Goal: Obtain resource: Obtain resource

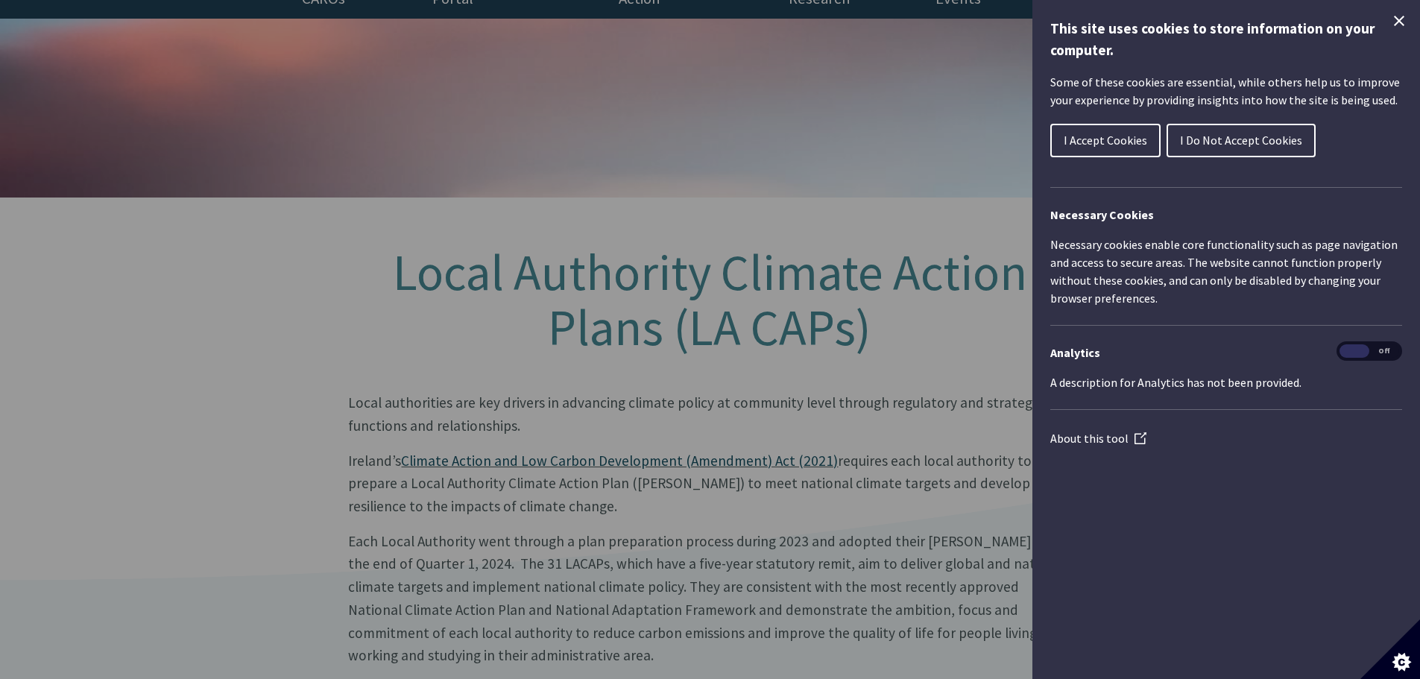
scroll to position [298, 0]
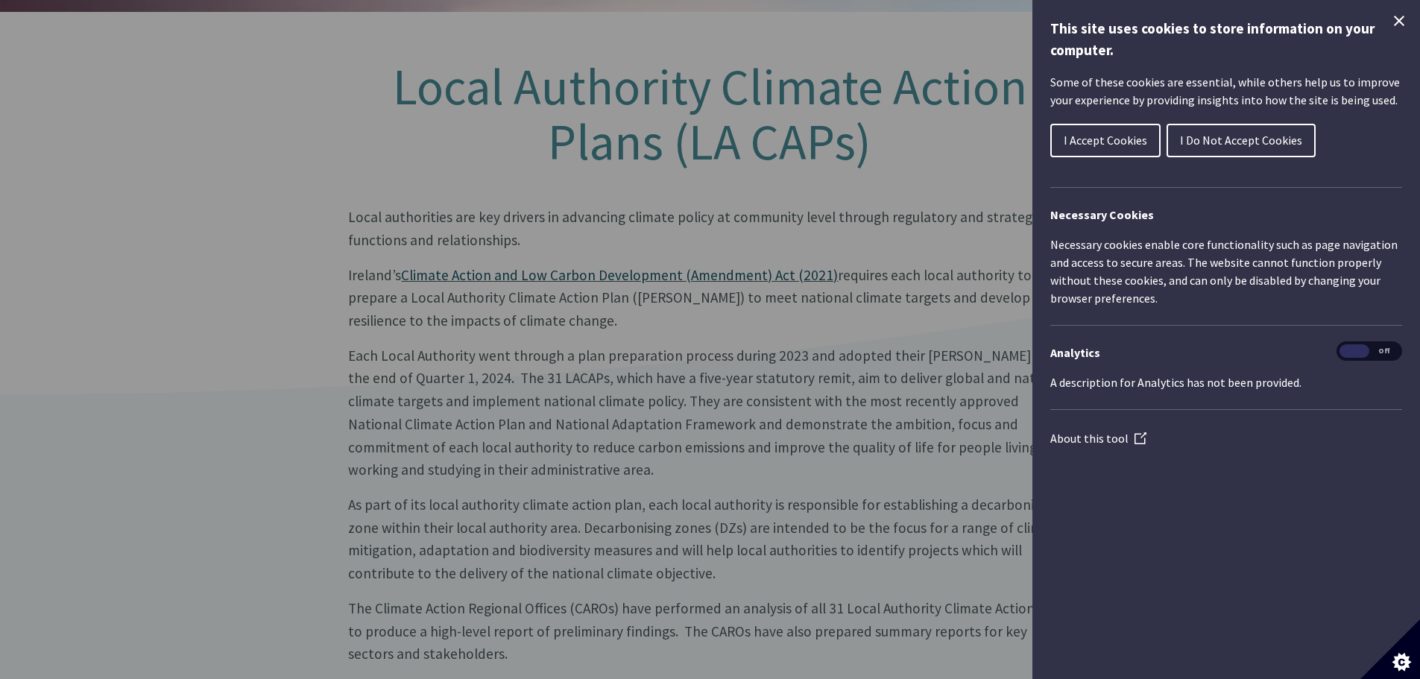
click at [1106, 147] on span "I Accept Cookies" at bounding box center [1105, 140] width 83 height 15
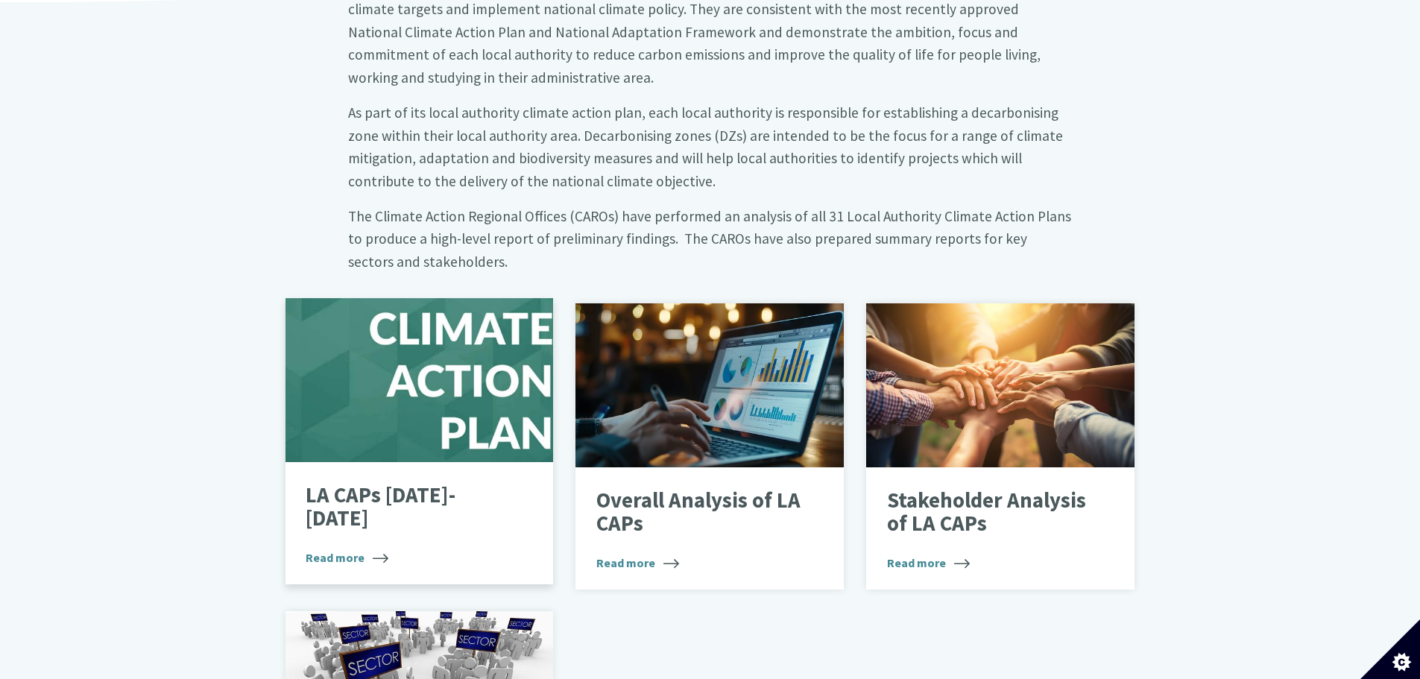
scroll to position [745, 0]
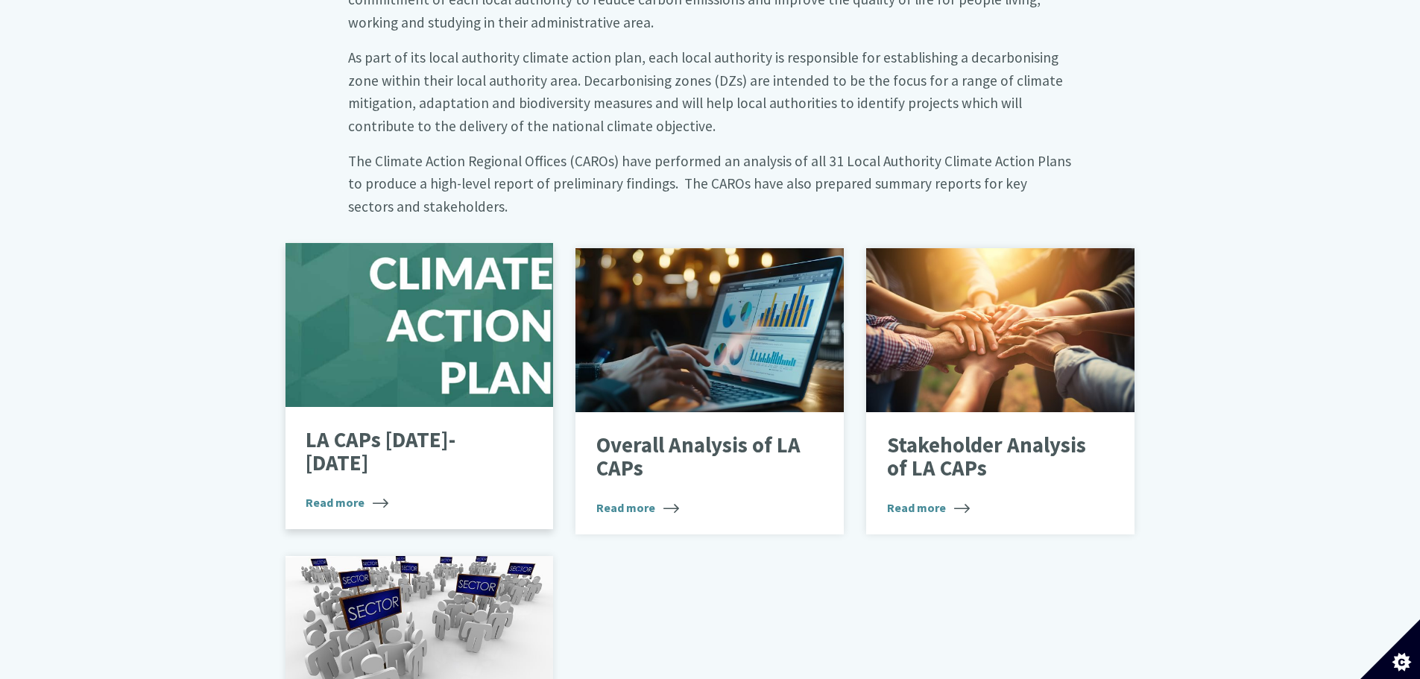
click at [356, 419] on div "LA CAPs 2024-2029 Read more" at bounding box center [419, 468] width 268 height 122
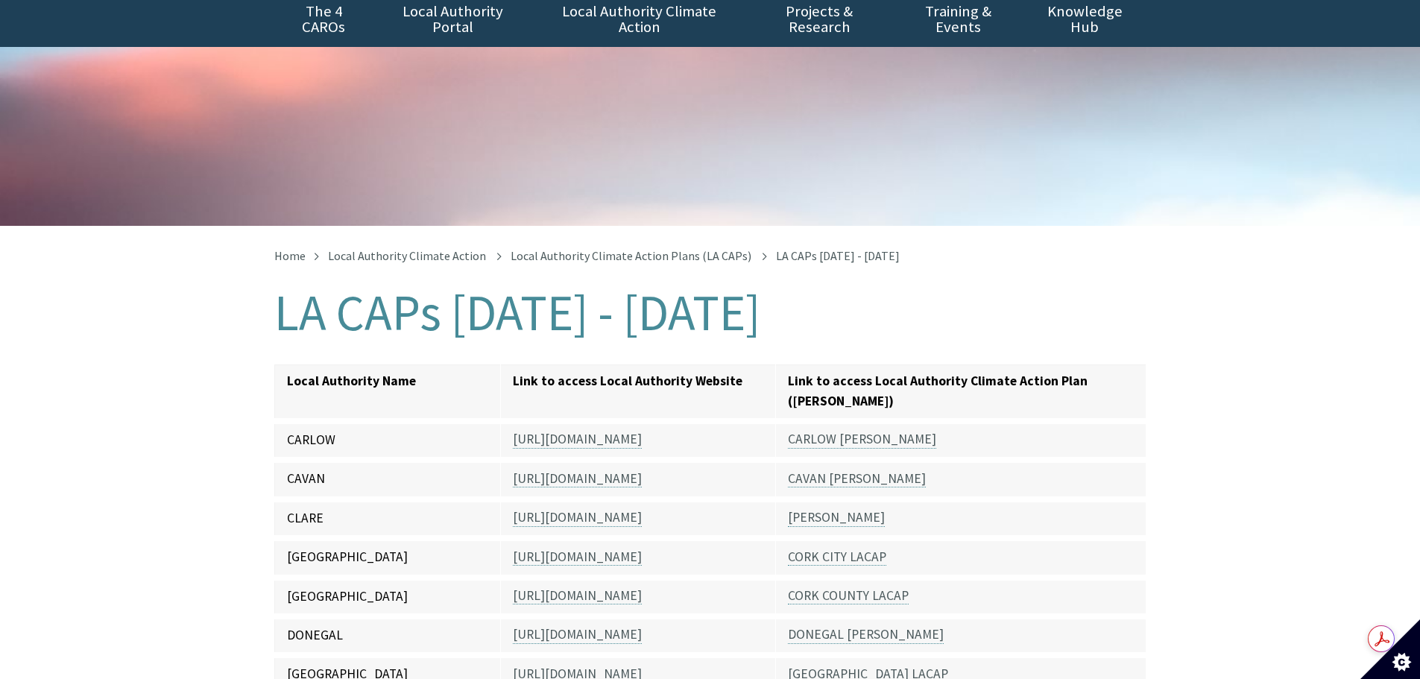
scroll to position [149, 0]
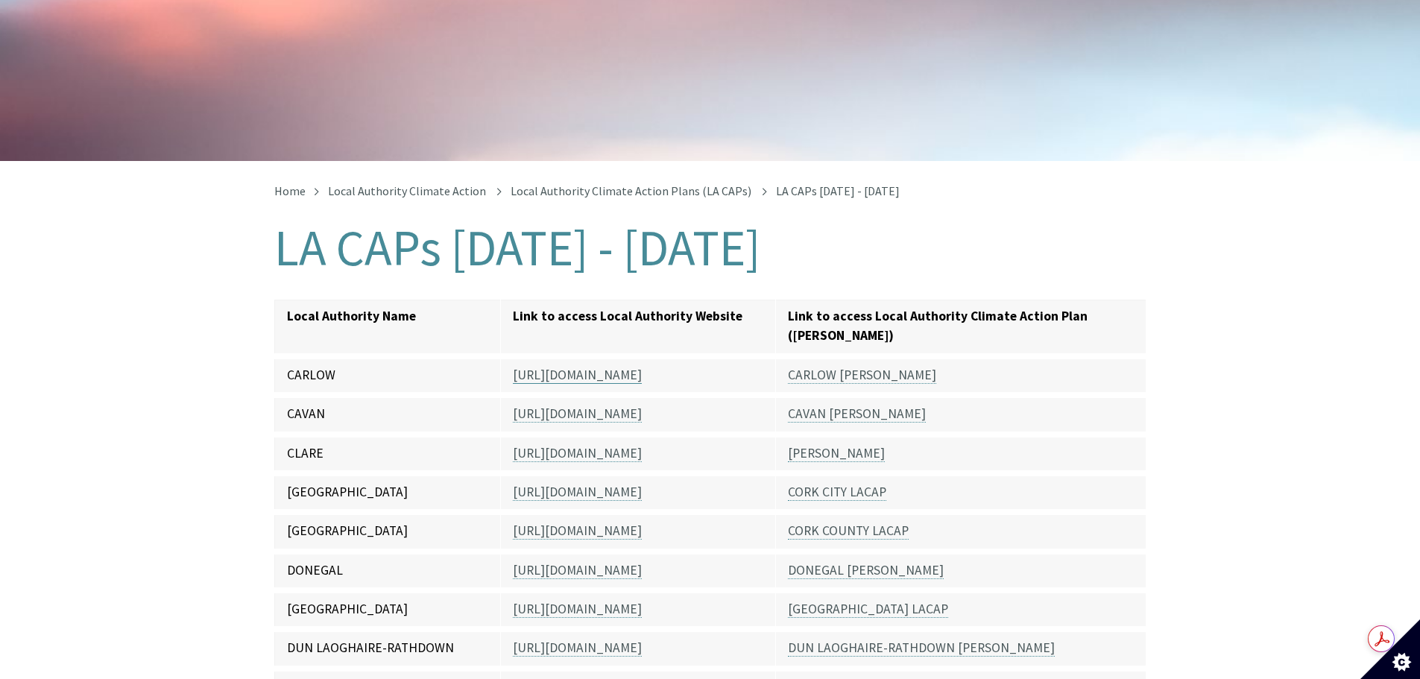
click at [565, 367] on link "https://carlow.ie/" at bounding box center [577, 375] width 129 height 17
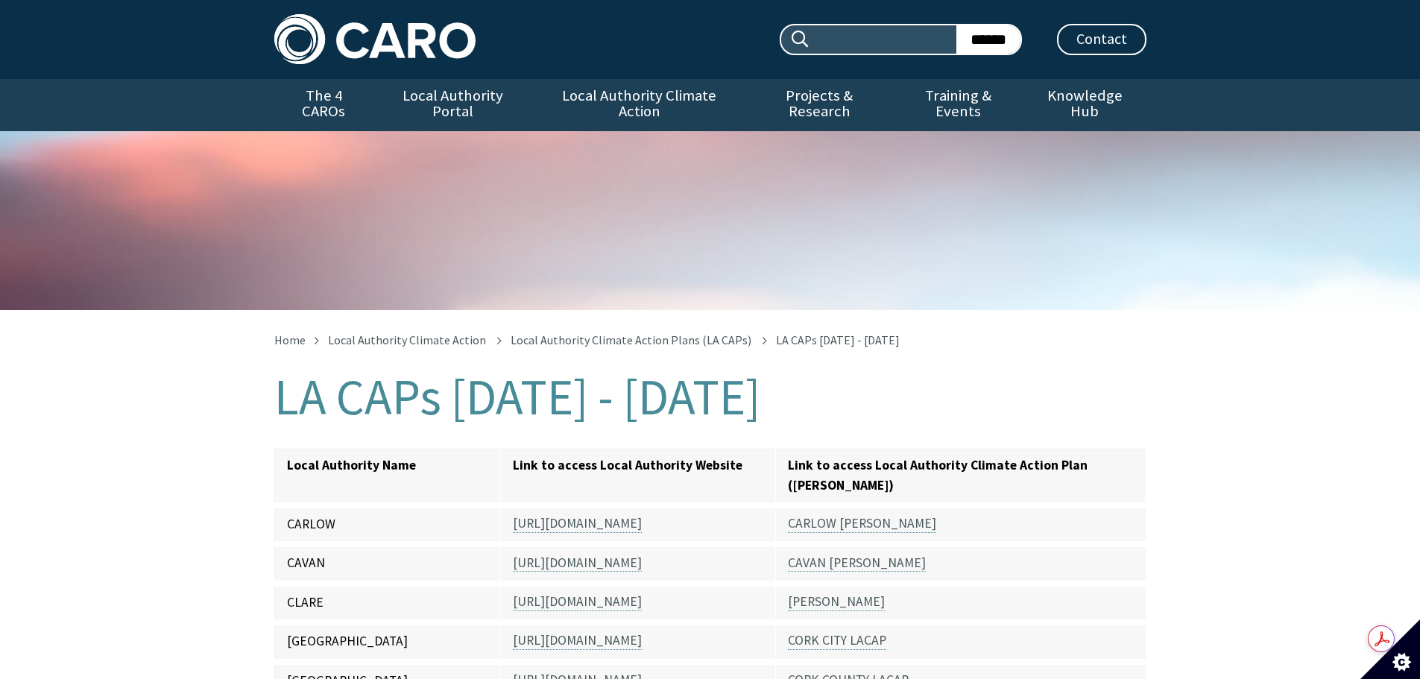
scroll to position [149, 0]
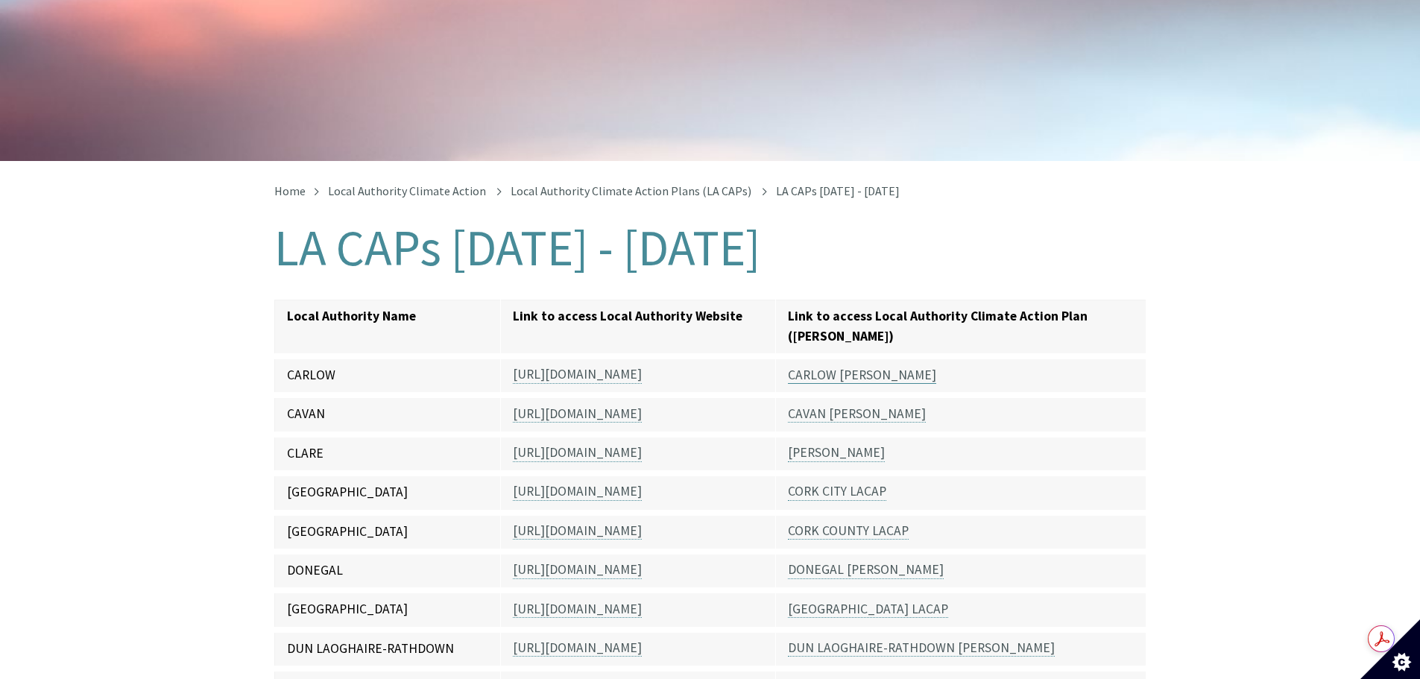
click at [817, 367] on link "CARLOW LACAP" at bounding box center [862, 375] width 148 height 17
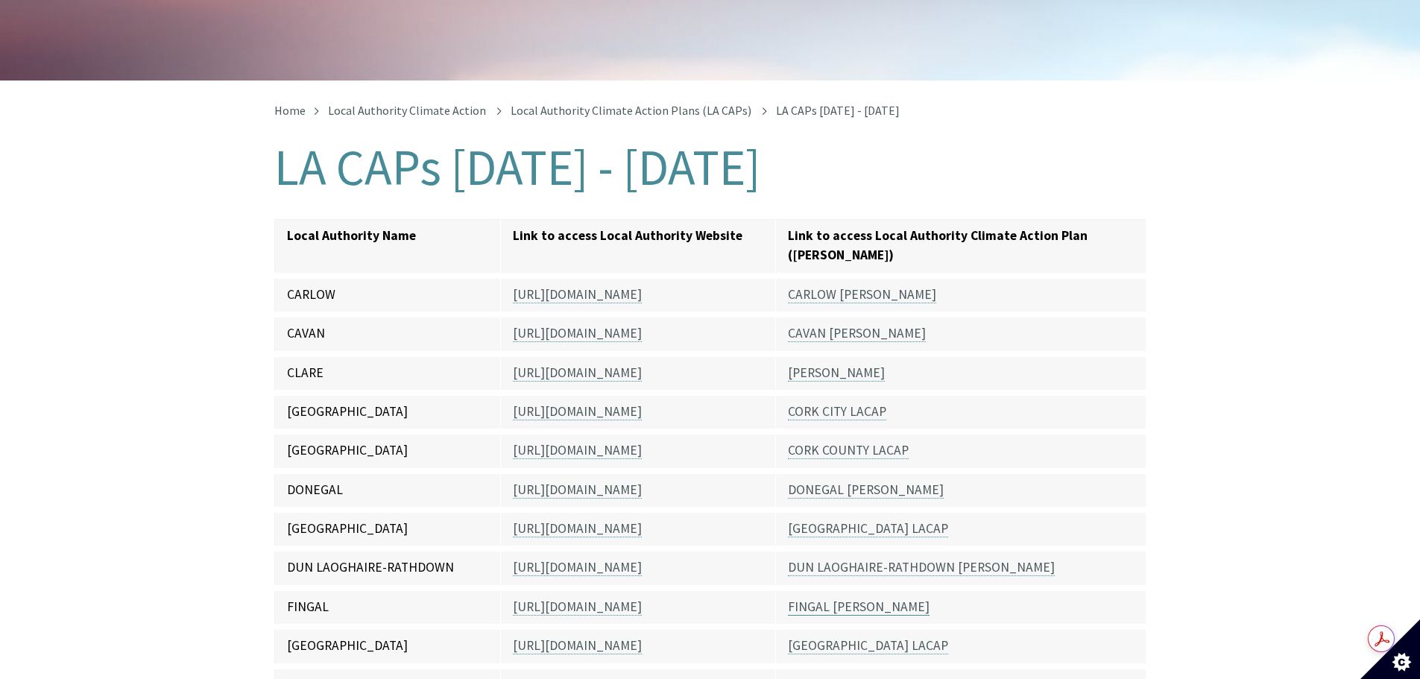
scroll to position [298, 0]
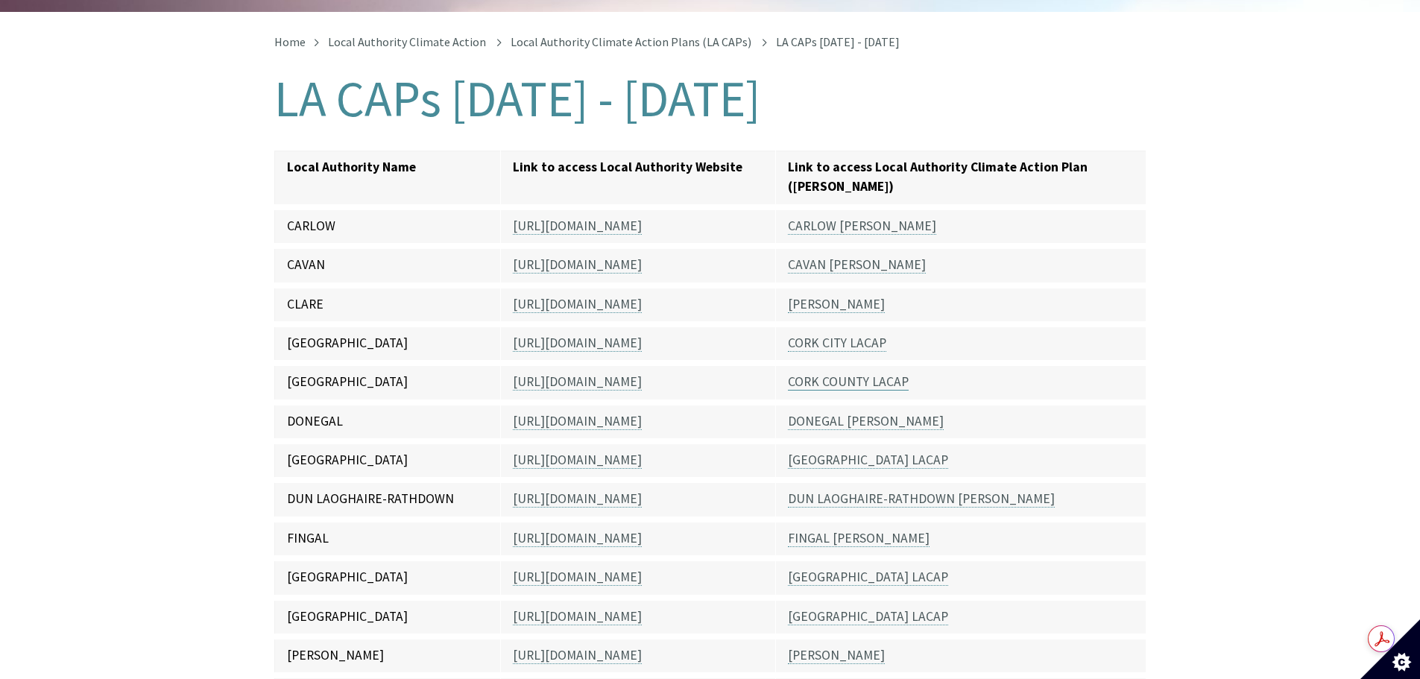
click at [819, 373] on link "CORK COUNTY LACAP" at bounding box center [848, 381] width 121 height 17
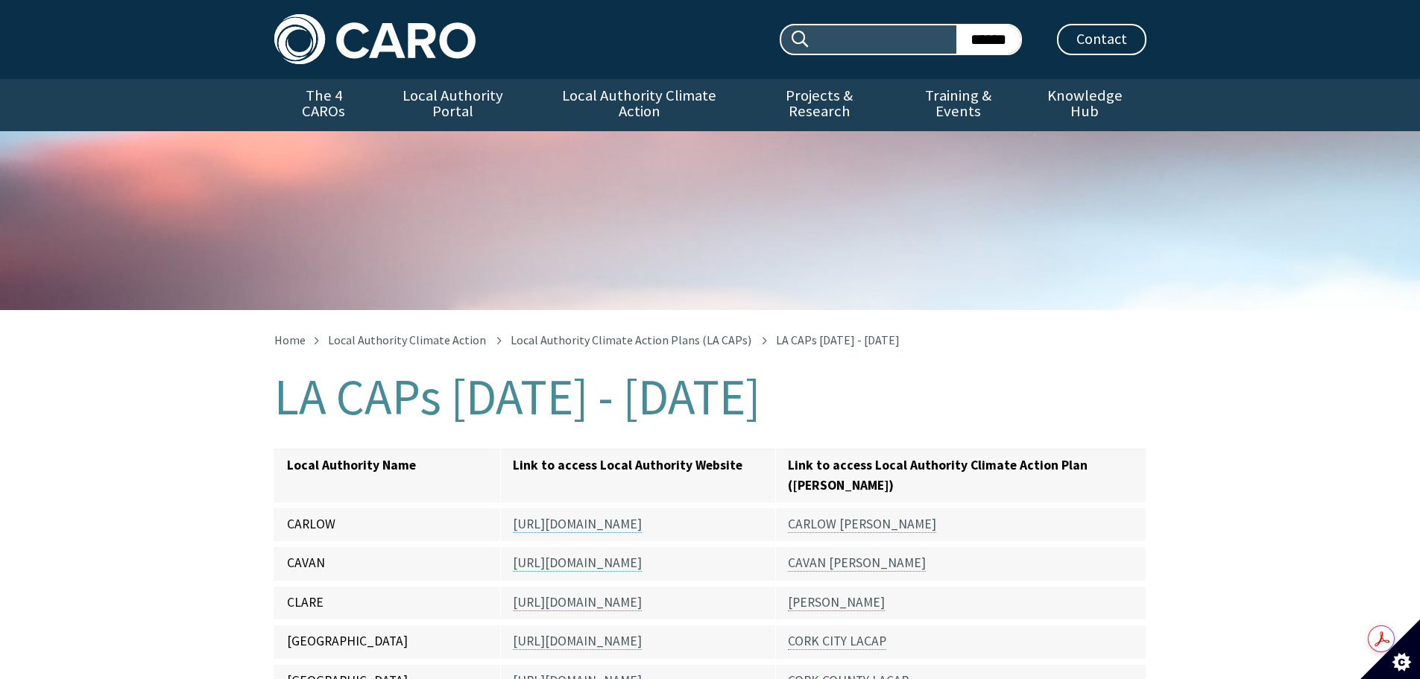
scroll to position [310, 0]
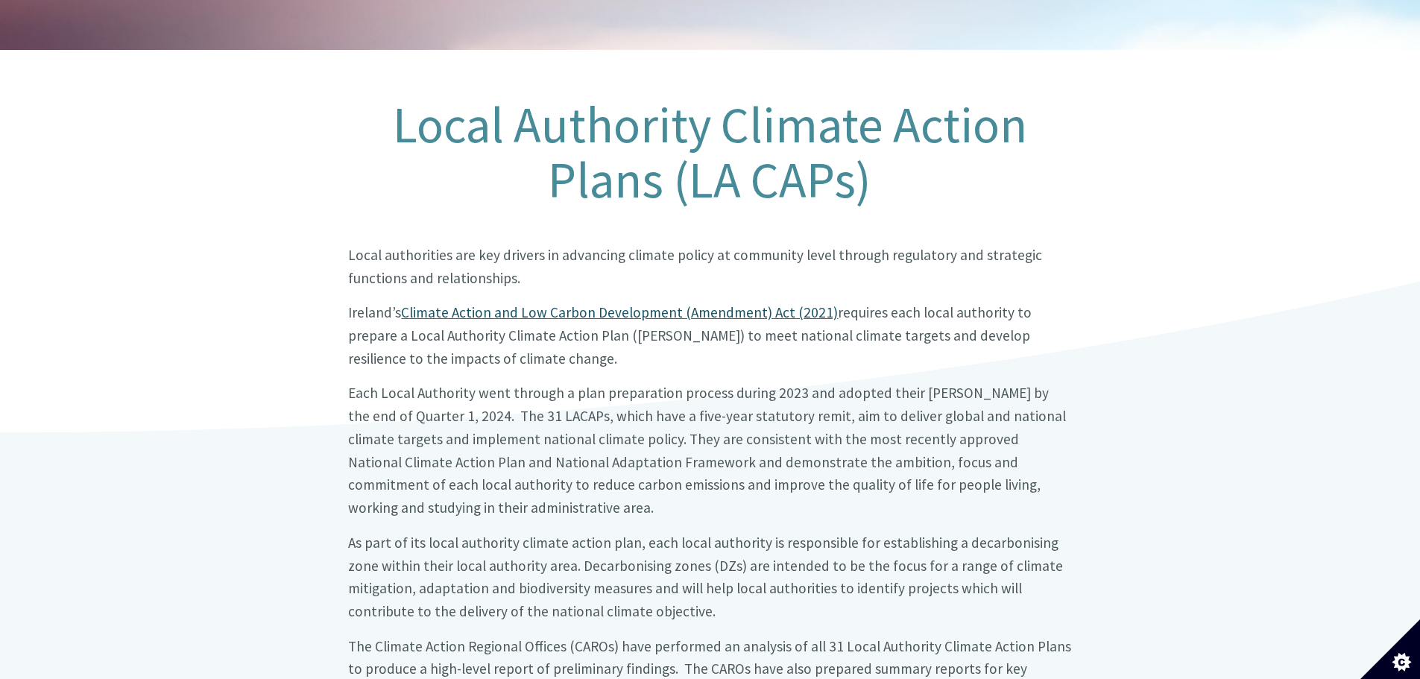
scroll to position [298, 0]
